Goal: Transaction & Acquisition: Purchase product/service

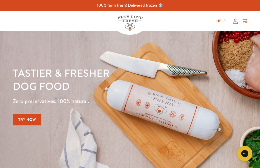
click at [23, 118] on link "Try Now" at bounding box center [27, 119] width 28 height 11
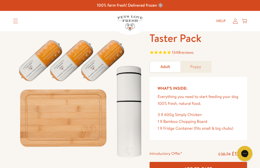
click at [160, 66] on link "Adult" at bounding box center [165, 66] width 30 height 11
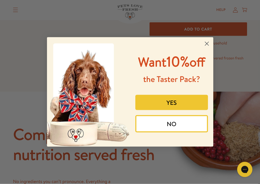
scroll to position [139, 0]
click at [161, 110] on button "YES" at bounding box center [171, 102] width 73 height 15
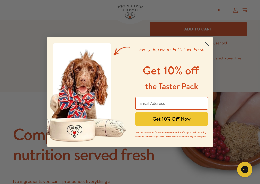
click at [203, 44] on circle "Close dialog" at bounding box center [206, 44] width 8 height 8
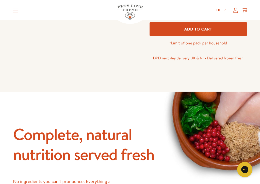
click at [257, 100] on img at bounding box center [231, 110] width 143 height 143
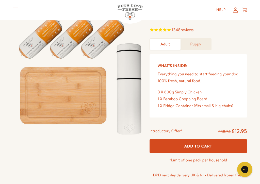
scroll to position [0, 0]
